Goal: Register for event/course

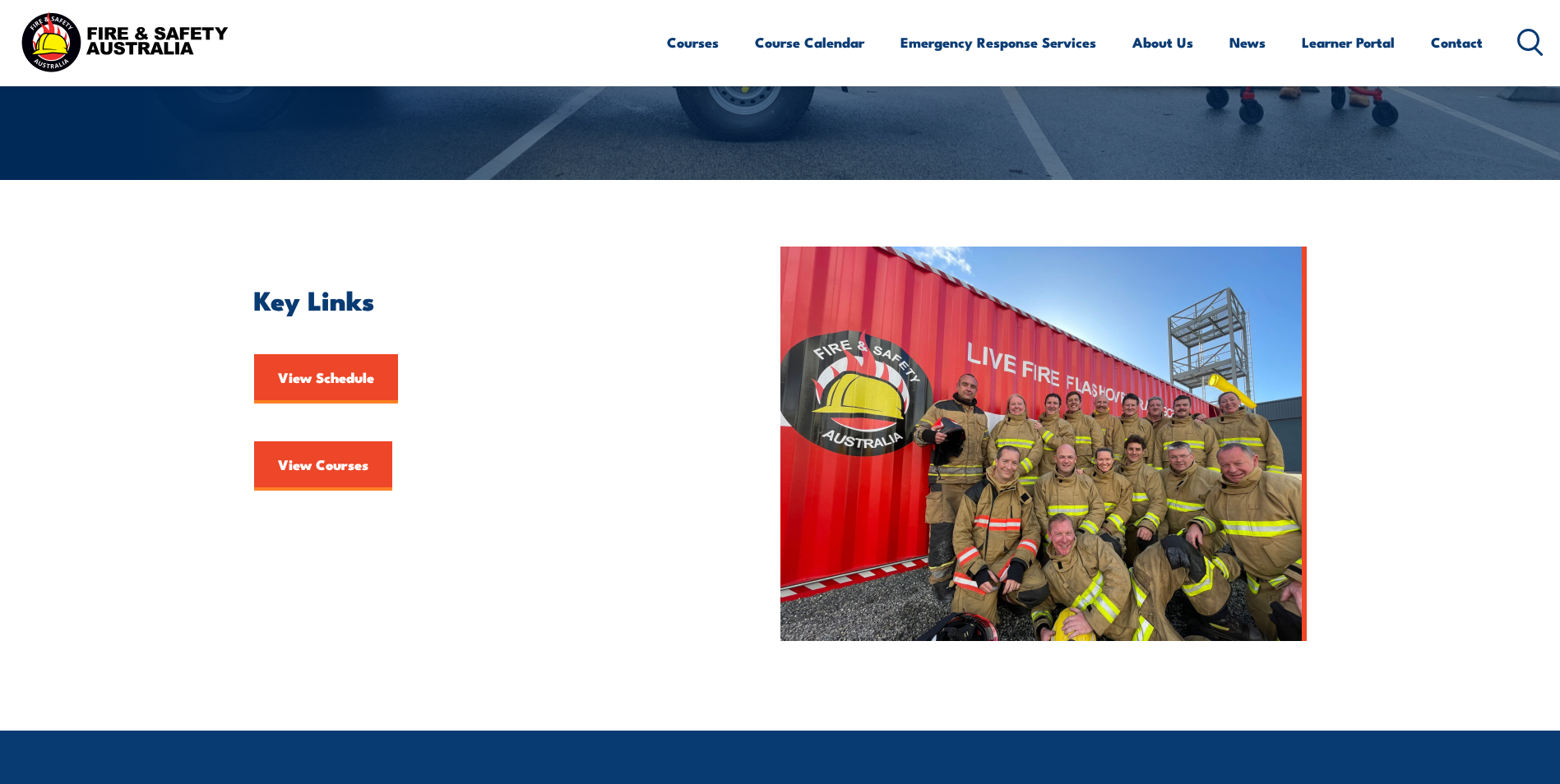
scroll to position [329, 0]
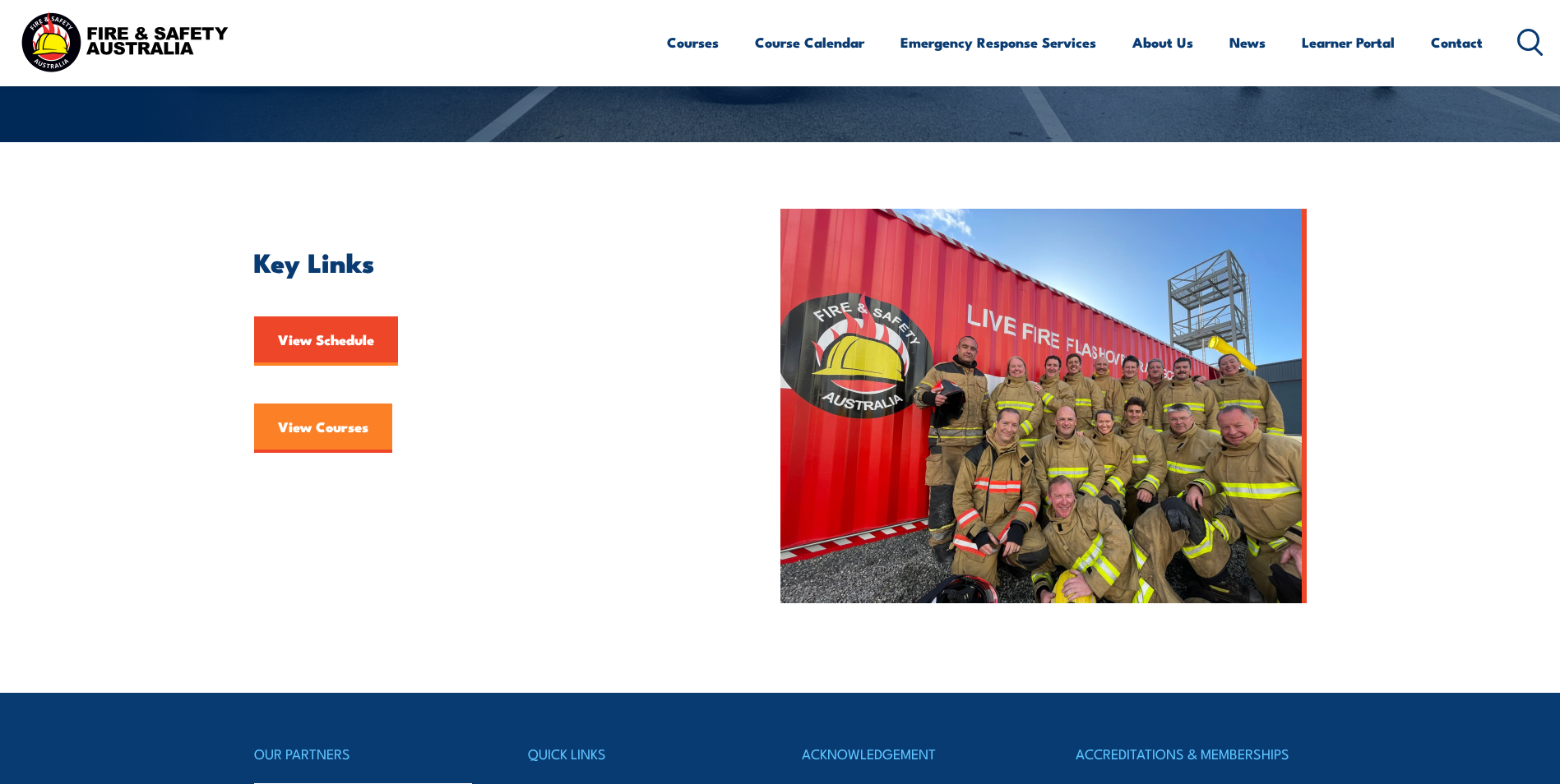
click at [321, 419] on link "View Courses" at bounding box center [322, 428] width 138 height 50
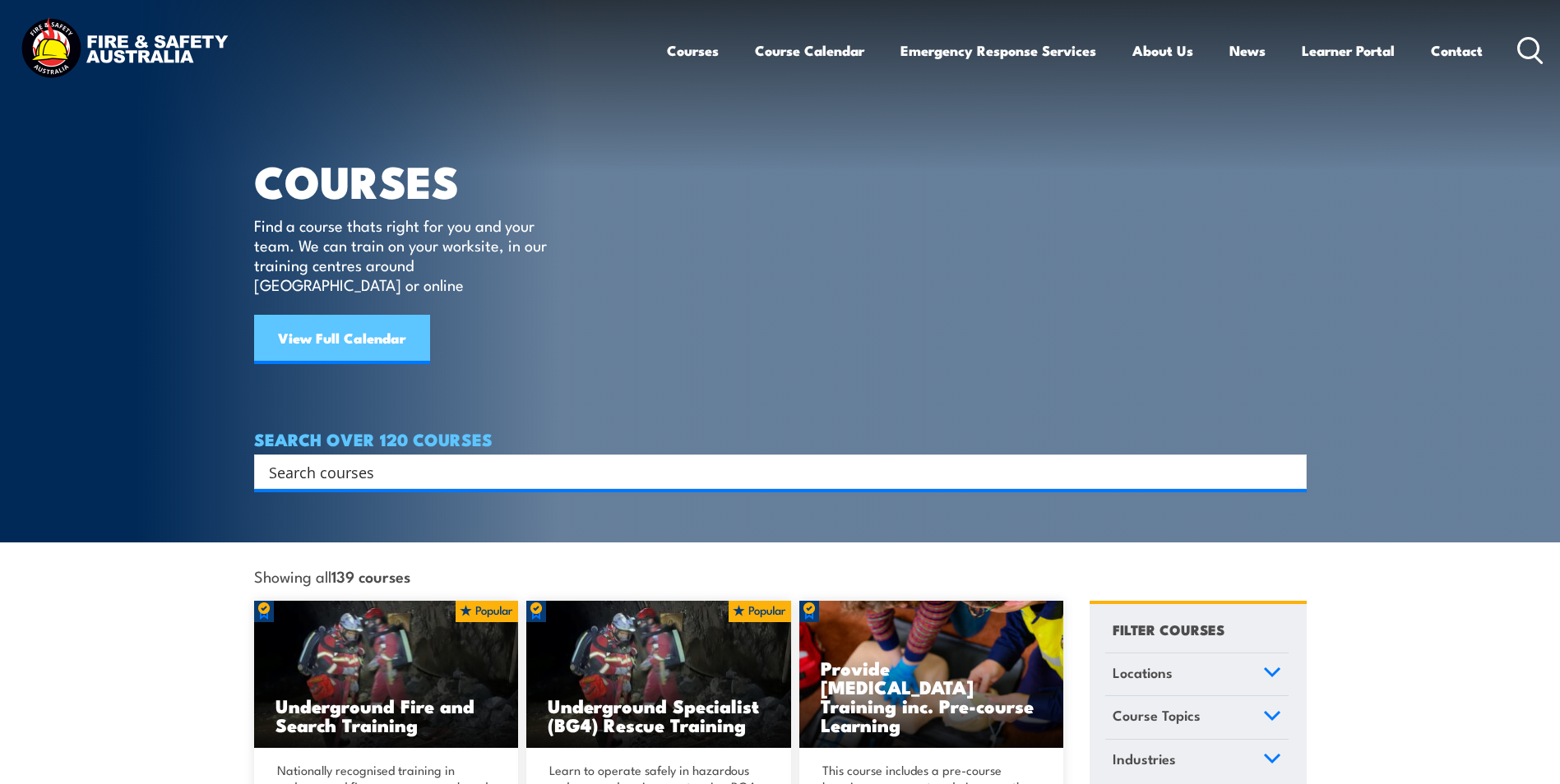
click at [362, 315] on link "View Full Calendar" at bounding box center [341, 339] width 176 height 50
click at [349, 319] on link "View Full Calendar" at bounding box center [341, 339] width 176 height 50
click at [311, 460] on input "Search input" at bounding box center [770, 472] width 1001 height 24
type input "FIRE"
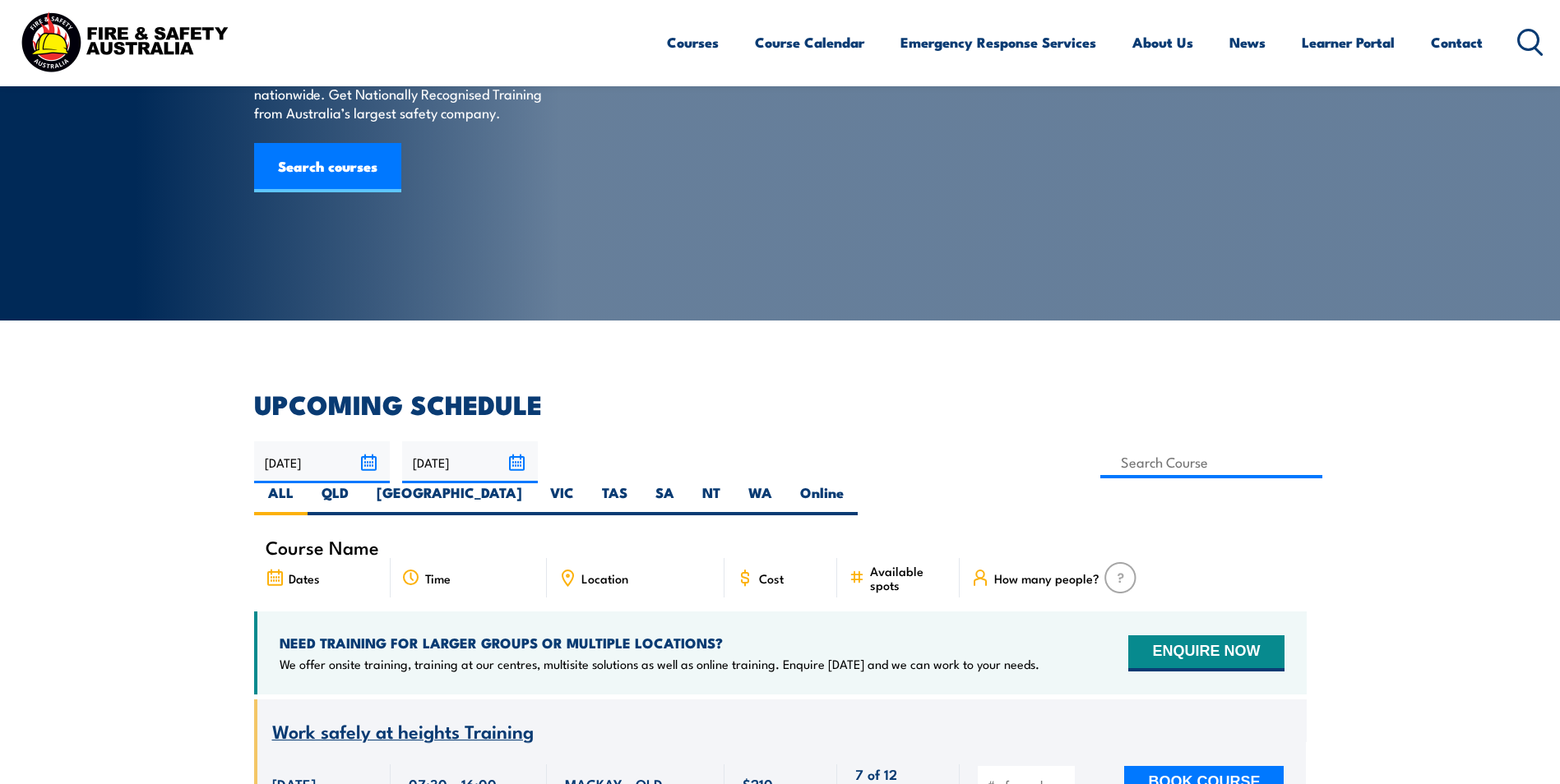
scroll to position [247, 0]
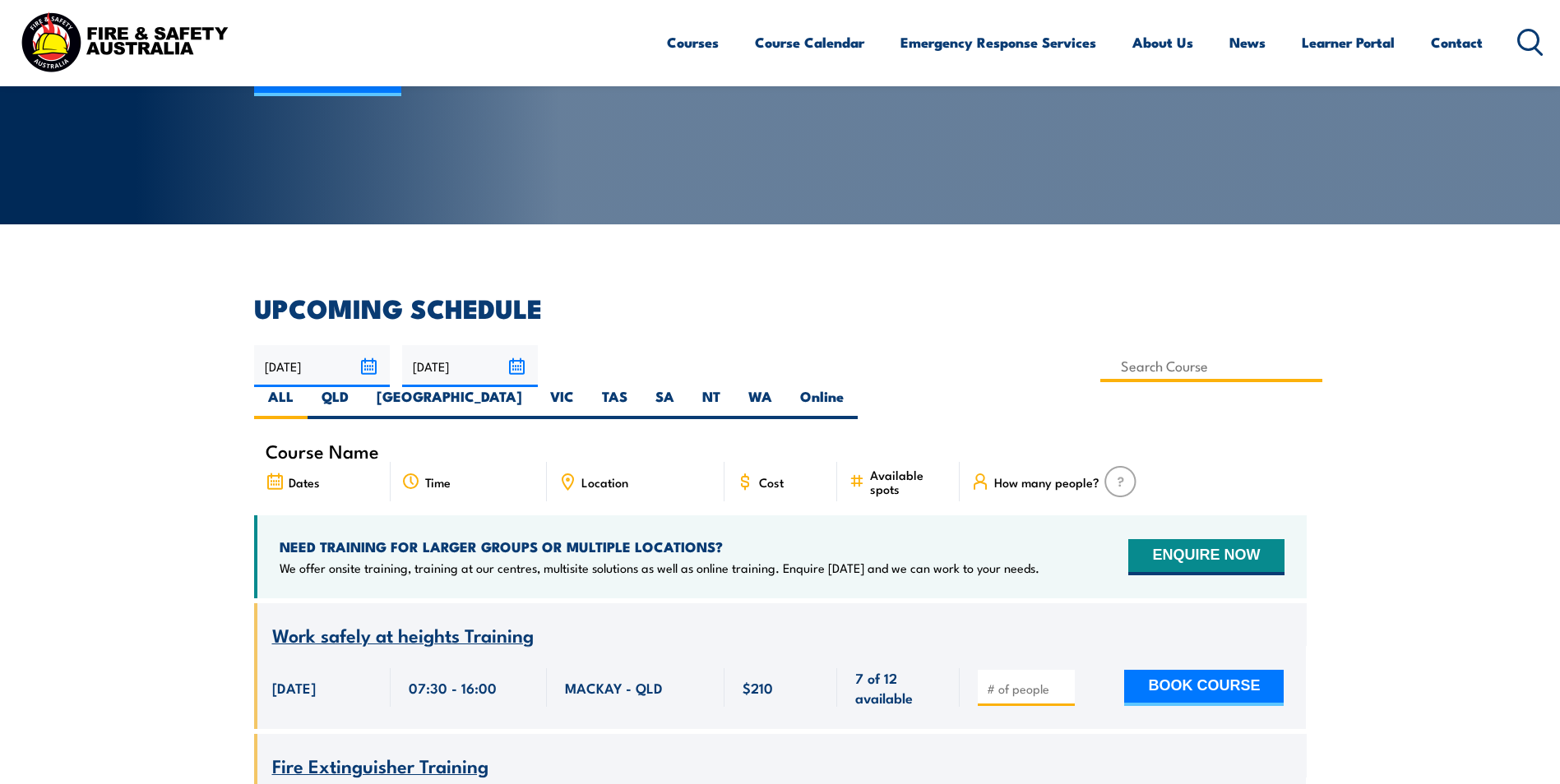
click at [1100, 372] on input at bounding box center [1212, 366] width 223 height 32
type input "FIRE SUPPRESSION"
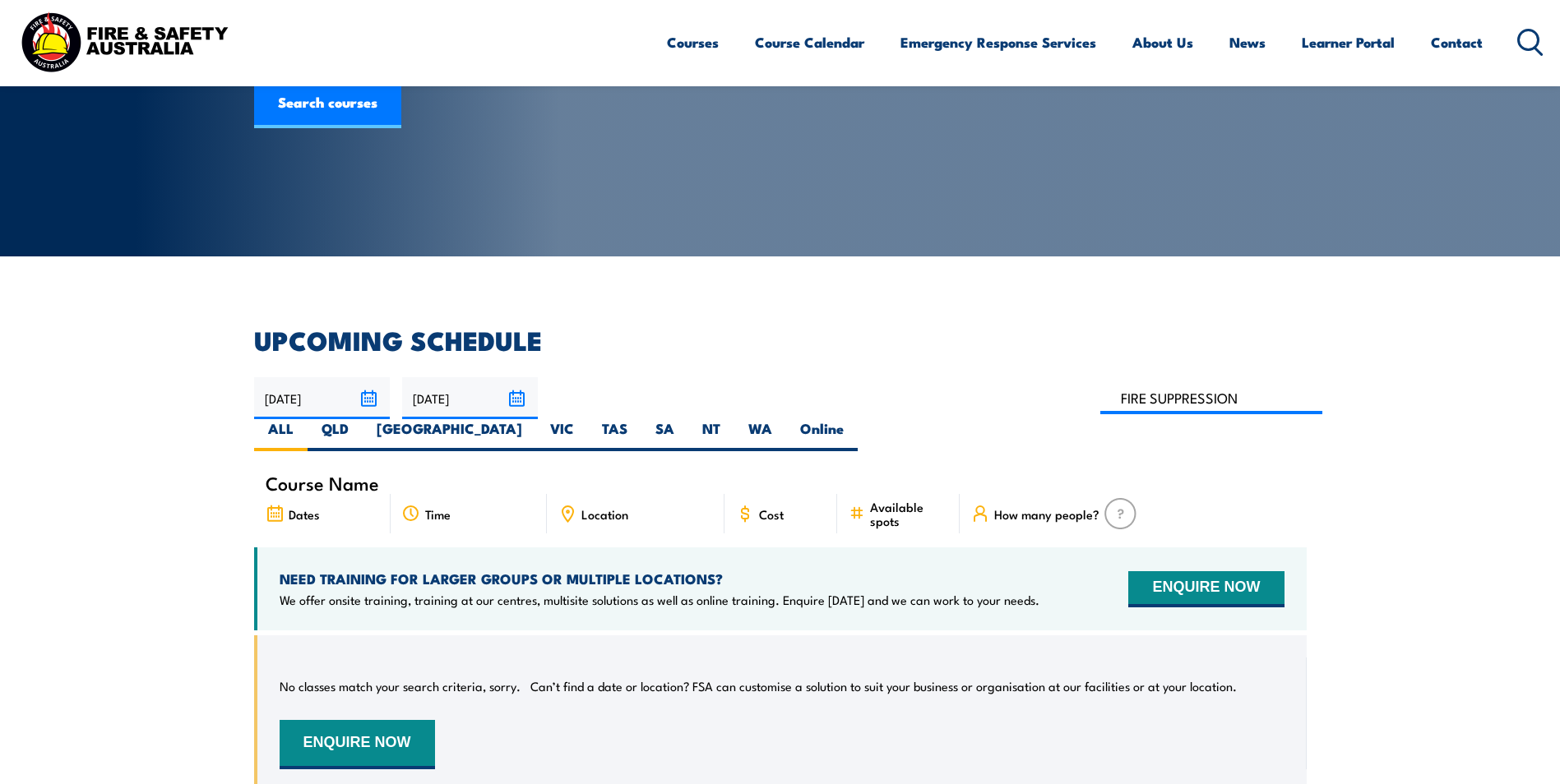
scroll to position [213, 0]
